Goal: Task Accomplishment & Management: Manage account settings

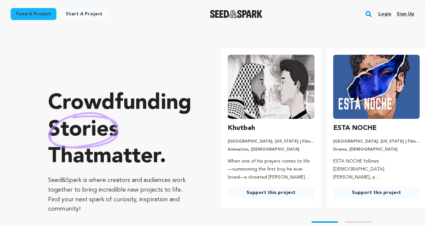
click at [383, 15] on link "Login" at bounding box center [384, 14] width 13 height 11
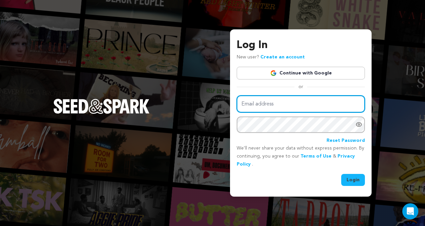
type input "hellomelissamaria@gmail.com"
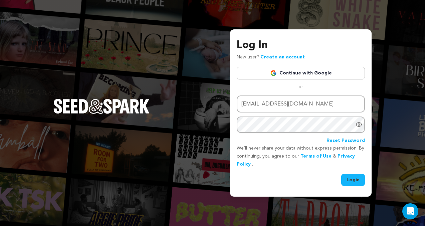
click at [352, 180] on button "Login" at bounding box center [353, 180] width 24 height 12
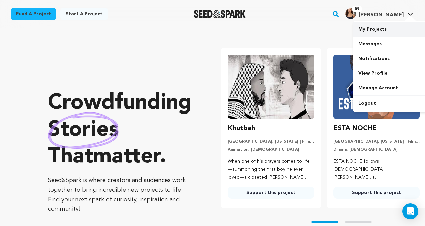
click at [382, 31] on link "My Projects" at bounding box center [390, 29] width 75 height 15
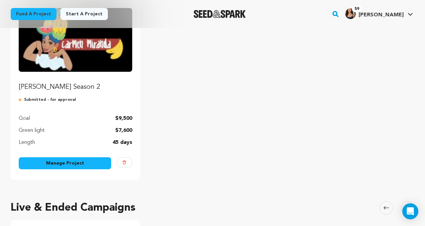
scroll to position [103, 0]
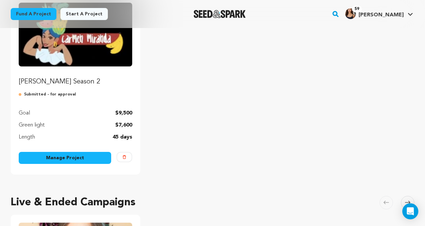
click at [63, 157] on link "Manage Project" at bounding box center [65, 158] width 93 height 12
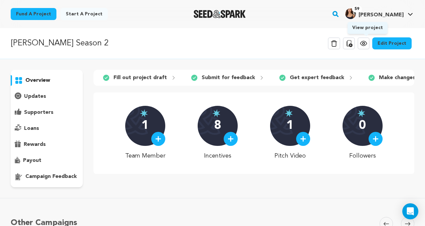
click at [367, 46] on icon at bounding box center [363, 43] width 6 height 5
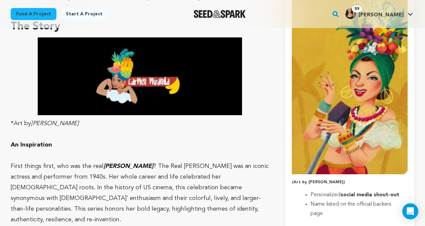
scroll to position [367, 0]
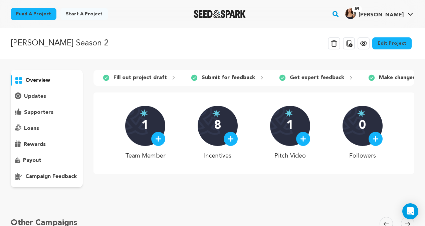
click at [383, 44] on link "Edit Project" at bounding box center [391, 43] width 39 height 12
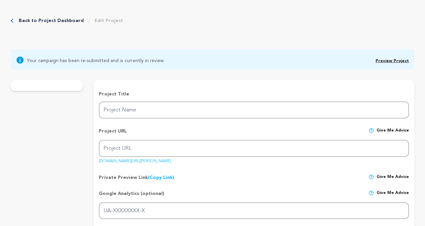
type input "Carmen Miranda Season 2"
type input "carmen-miranda-season-2"
type input "When Carmen inherits a decaying, fully staffed daycare, she must decide wether …"
type textarea "When Carmen was a flight attendant, she gave a passenger a packet of Splenda. U…"
type textarea "Carmen Miranda brings to the forefront the invisible yet essential labor of car…"
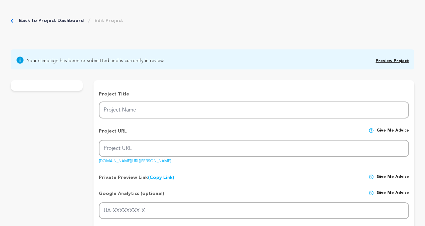
radio input "true"
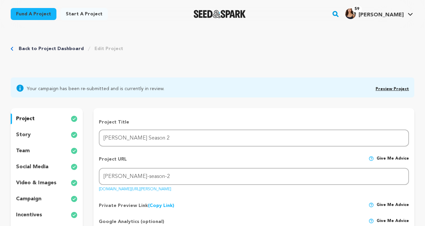
click at [31, 134] on div "story" at bounding box center [47, 135] width 72 height 11
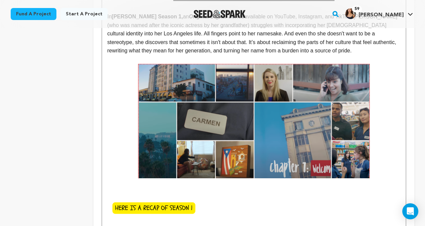
scroll to position [836, 0]
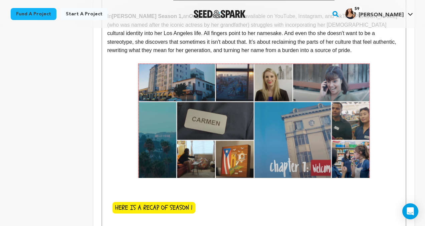
click at [255, 144] on img at bounding box center [254, 120] width 232 height 115
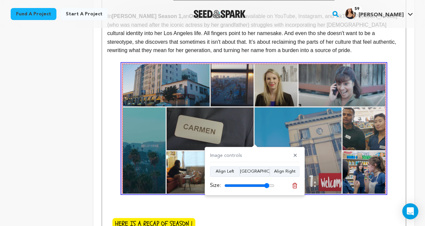
type input "90"
click at [267, 186] on input "range" at bounding box center [249, 185] width 50 height 5
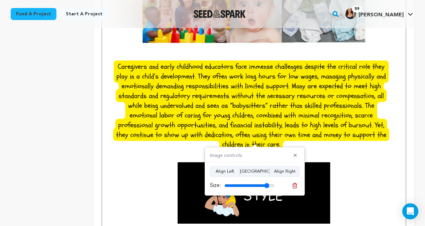
scroll to position [1283, 0]
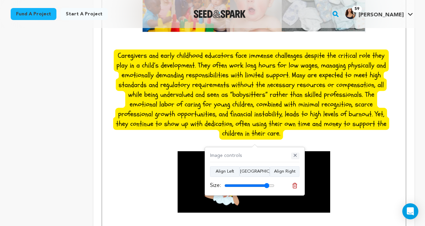
click at [296, 155] on button "✕" at bounding box center [295, 156] width 8 height 7
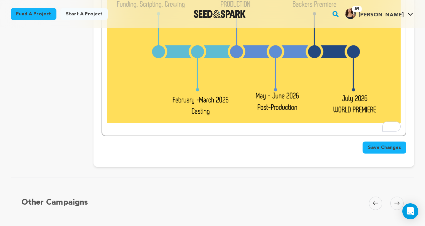
scroll to position [2216, 0]
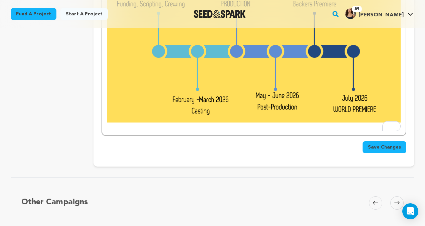
click at [380, 150] on span "Save Changes" at bounding box center [384, 147] width 33 height 7
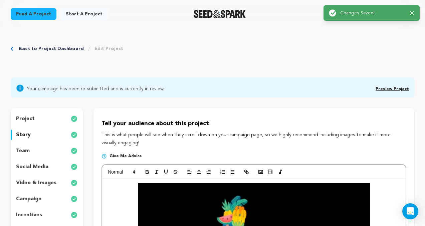
scroll to position [0, 0]
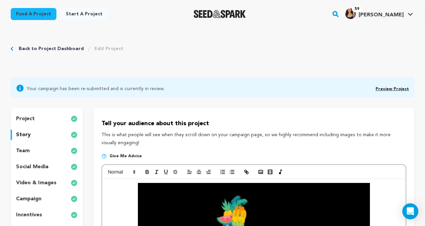
click at [30, 47] on link "Back to Project Dashboard" at bounding box center [51, 48] width 65 height 7
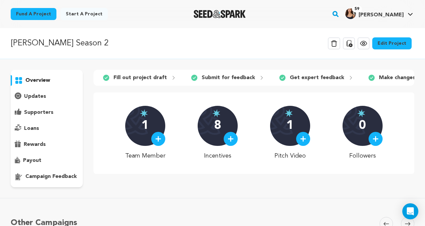
click at [396, 43] on link "Edit Project" at bounding box center [391, 43] width 39 height 12
click at [352, 45] on icon at bounding box center [350, 43] width 6 height 7
